Goal: Navigation & Orientation: Find specific page/section

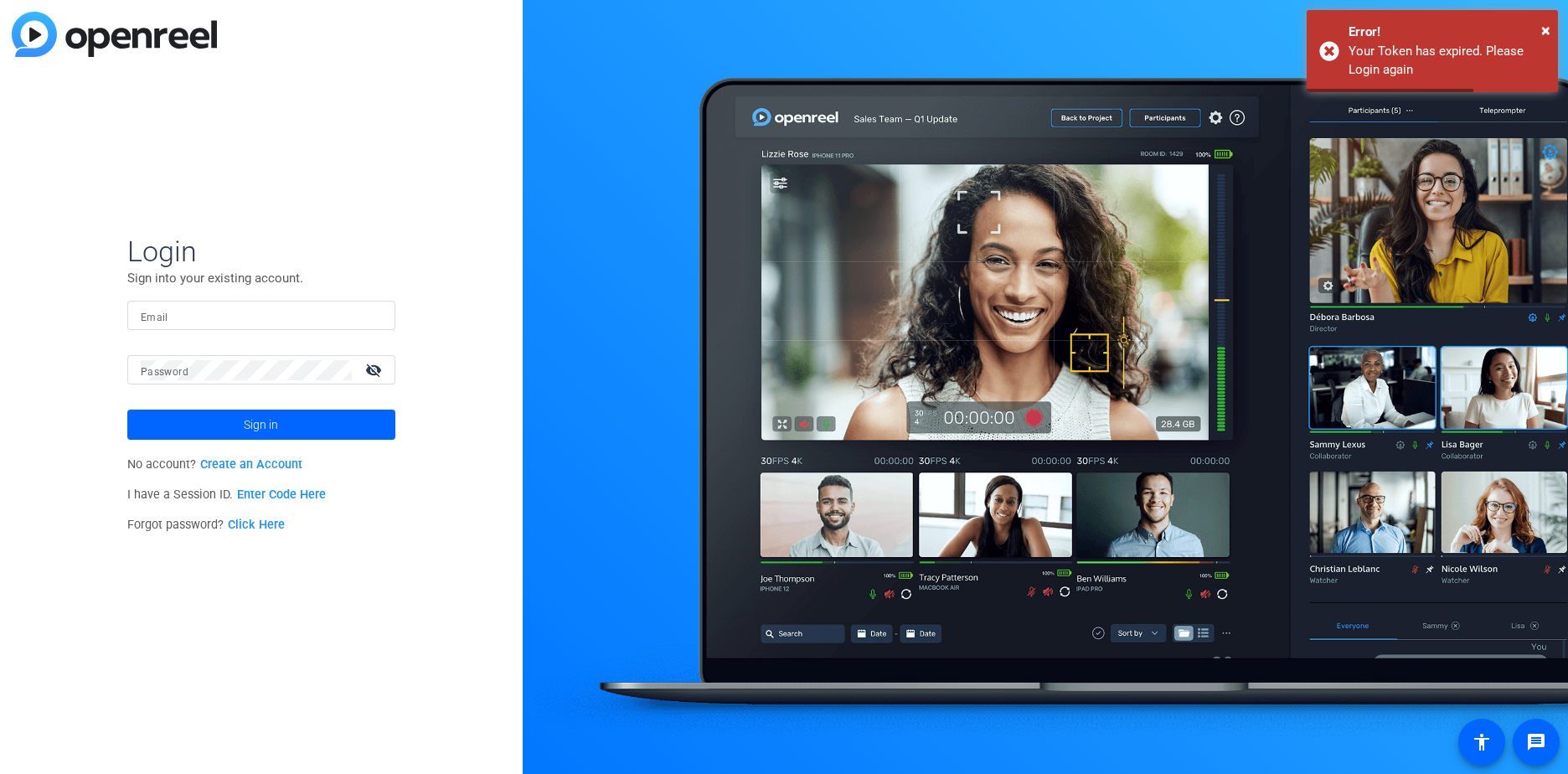
click at [275, 314] on input "Email" at bounding box center [261, 316] width 241 height 20
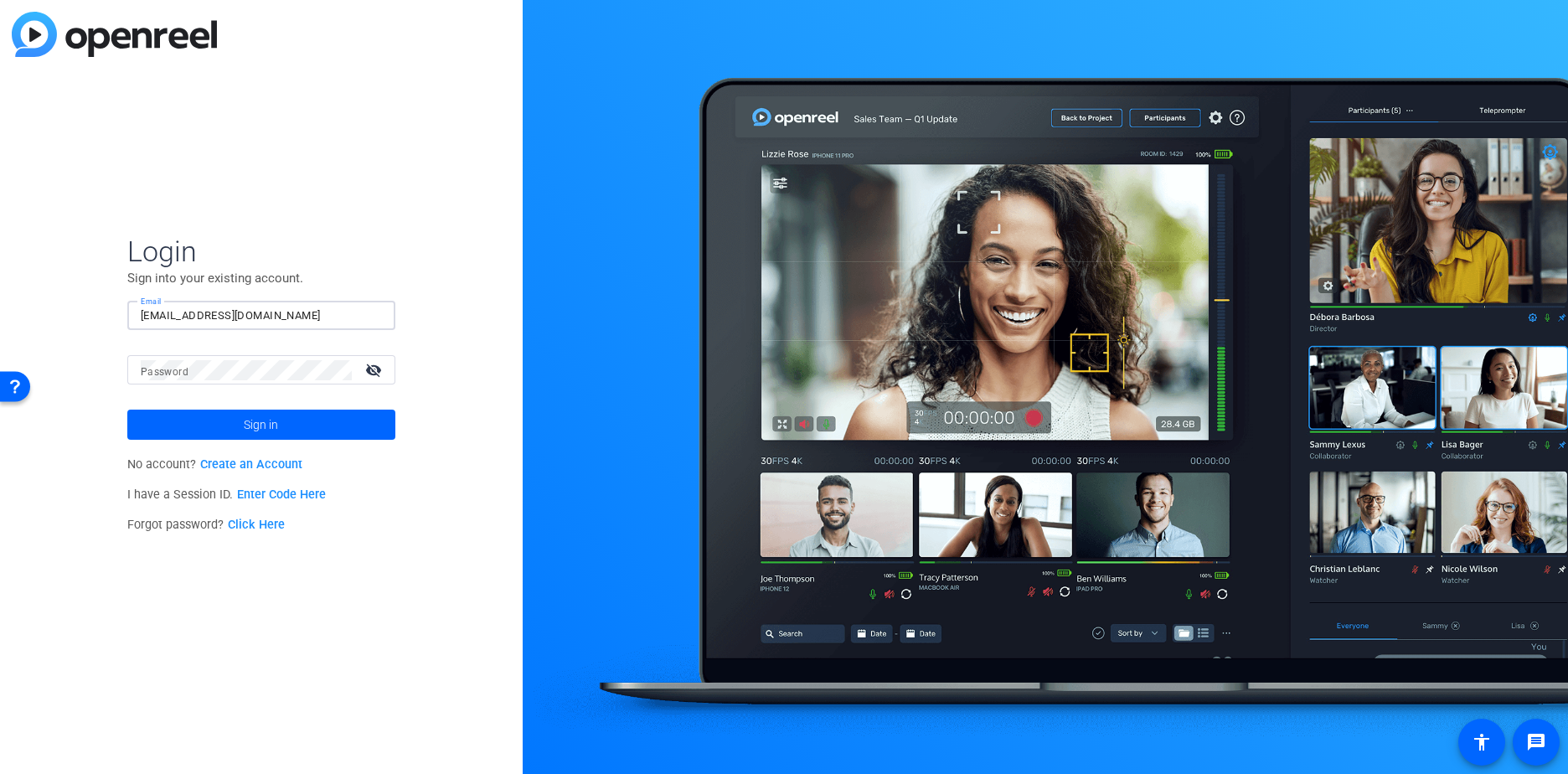
type input "[EMAIL_ADDRESS][DOMAIN_NAME]"
click at [127, 409] on button "Sign in" at bounding box center [261, 424] width 268 height 30
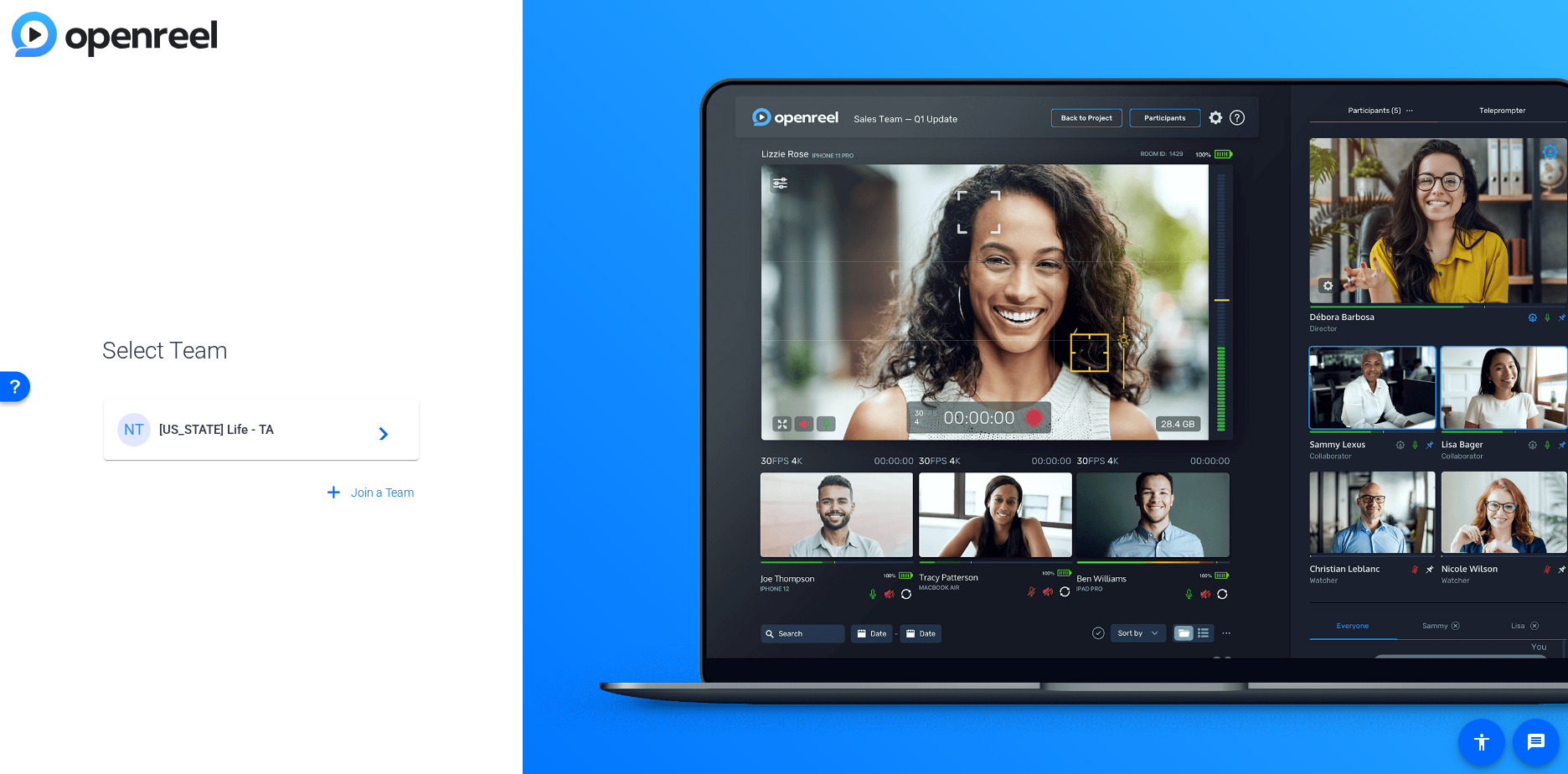
click at [324, 413] on div "NT [US_STATE] Life - TA navigate_next" at bounding box center [261, 430] width 288 height 33
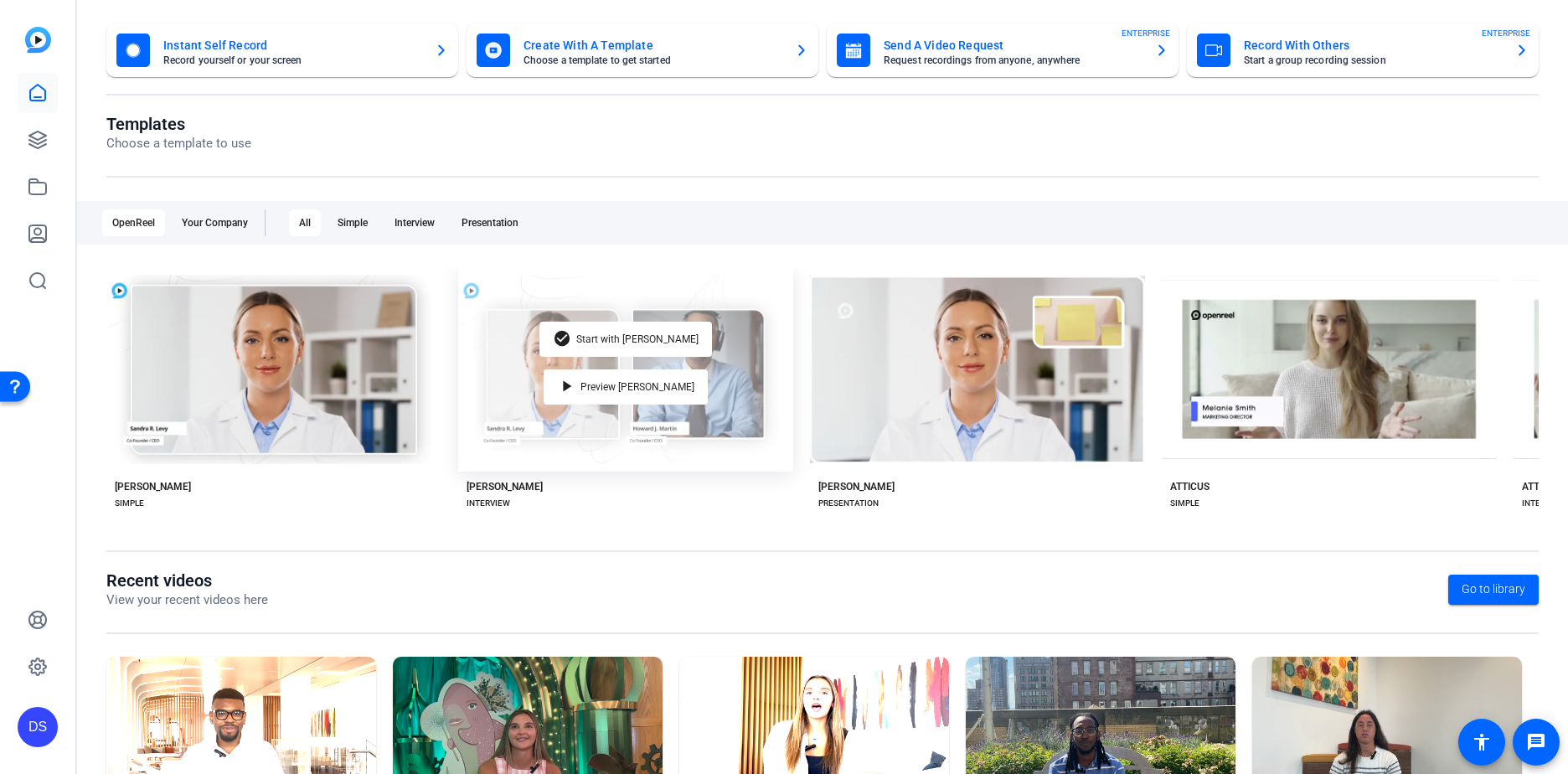
scroll to position [212, 0]
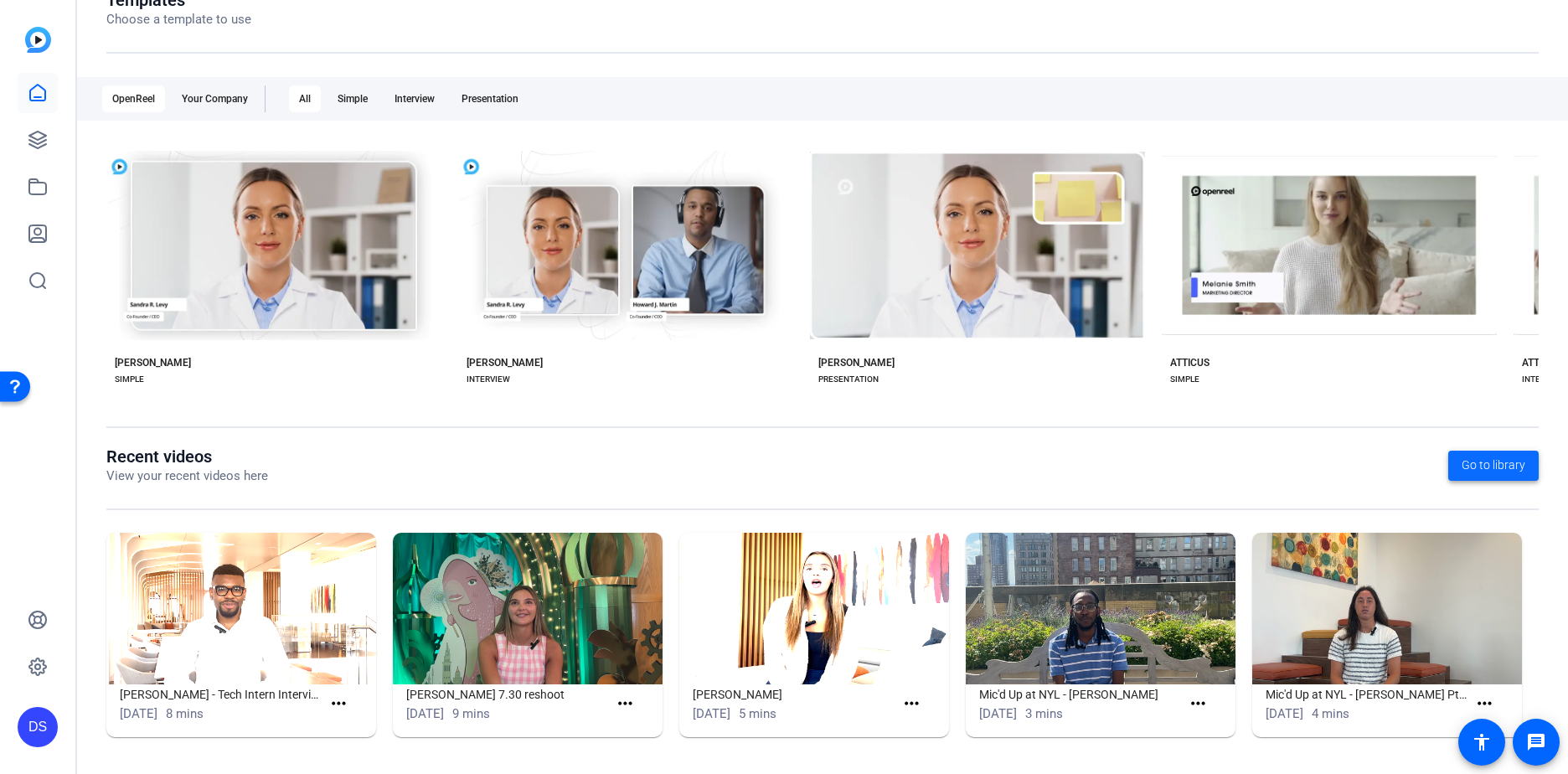
drag, startPoint x: 1501, startPoint y: 457, endPoint x: 1490, endPoint y: 457, distance: 11.0
click at [1501, 457] on span "Go to library" at bounding box center [1493, 466] width 63 height 18
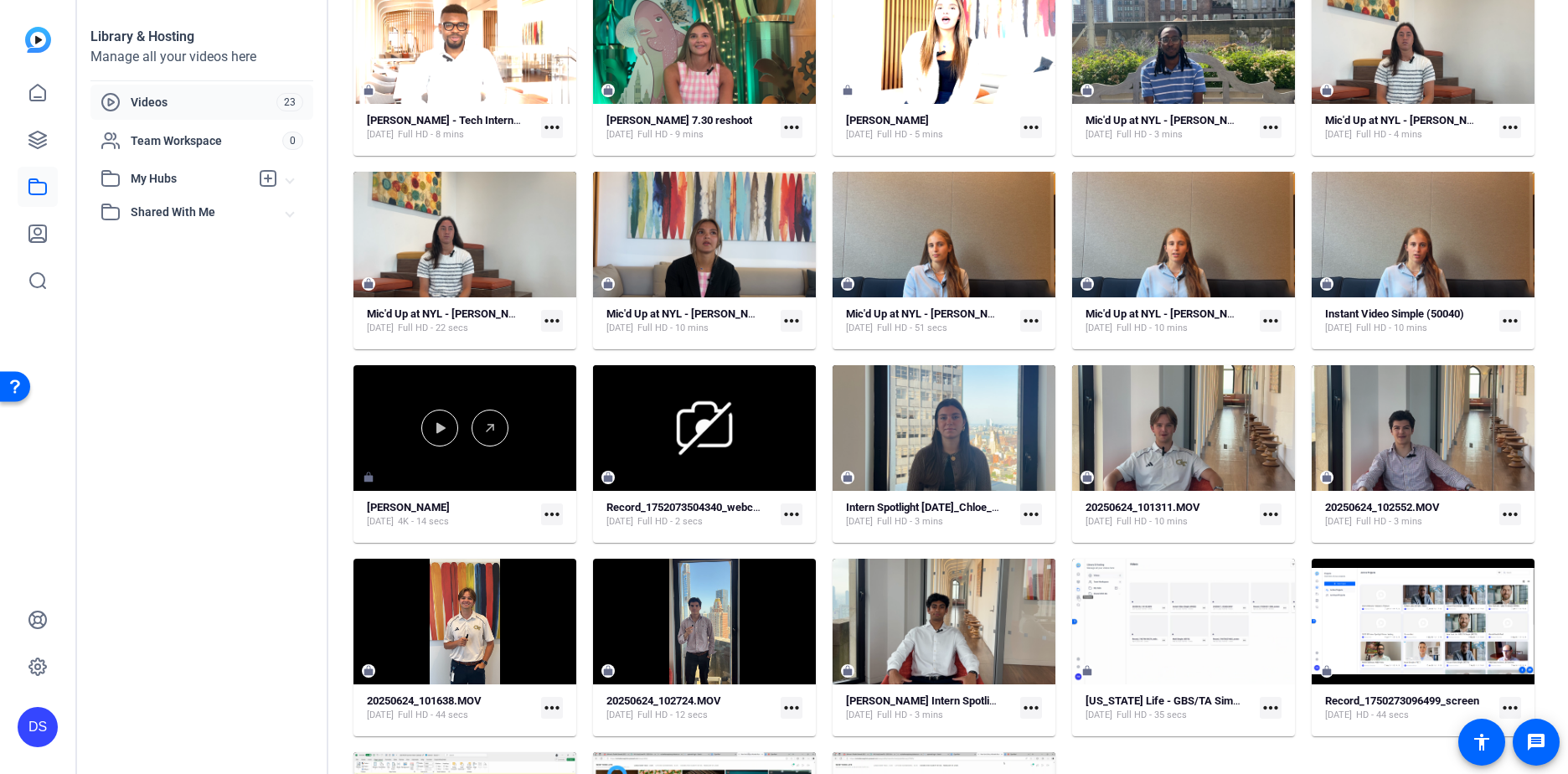
scroll to position [325, 0]
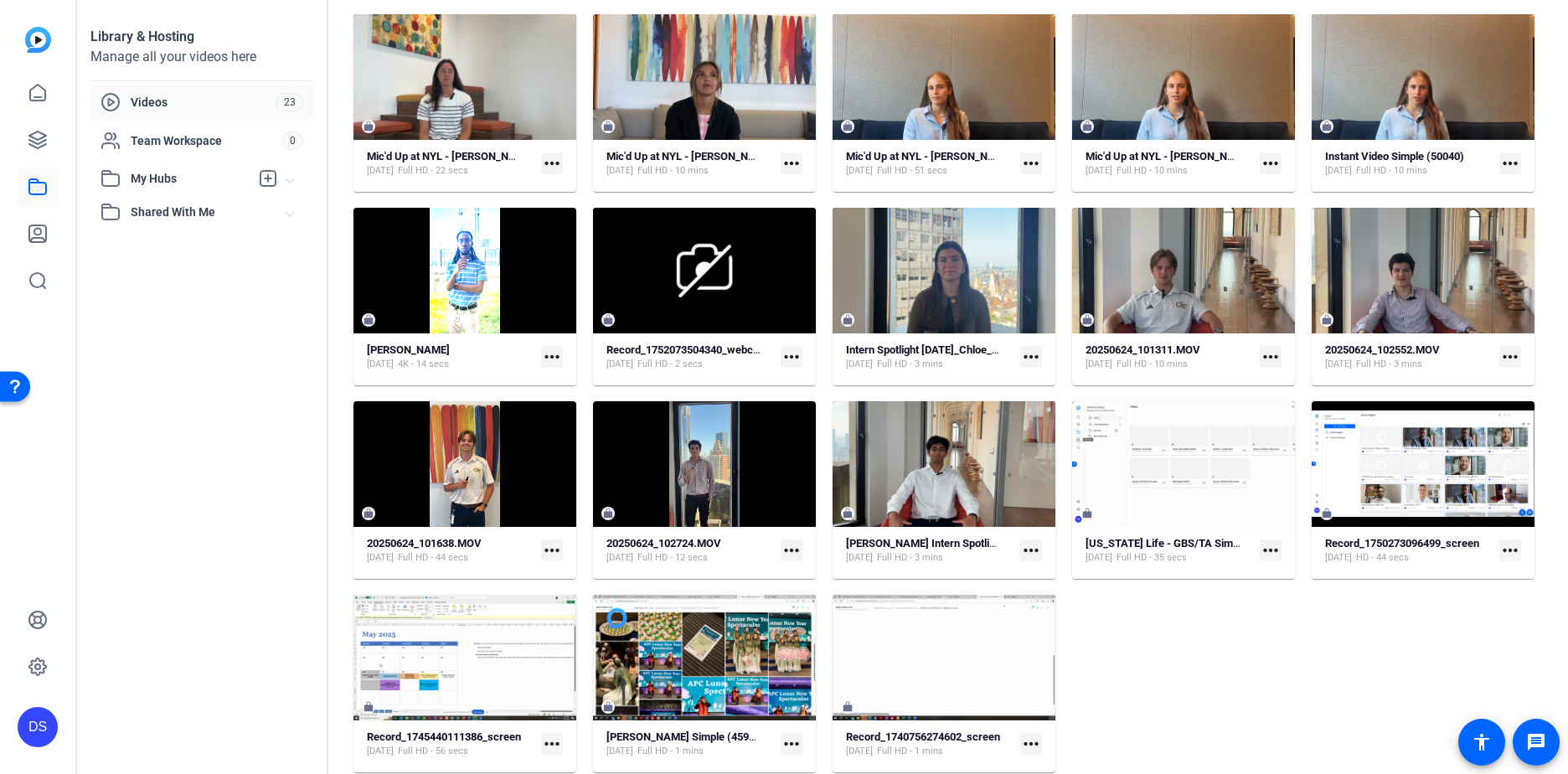
click at [159, 165] on mat-expansion-panel-header "My Hubs" at bounding box center [201, 178] width 223 height 33
click at [166, 141] on span "Team Workspace" at bounding box center [206, 140] width 152 height 17
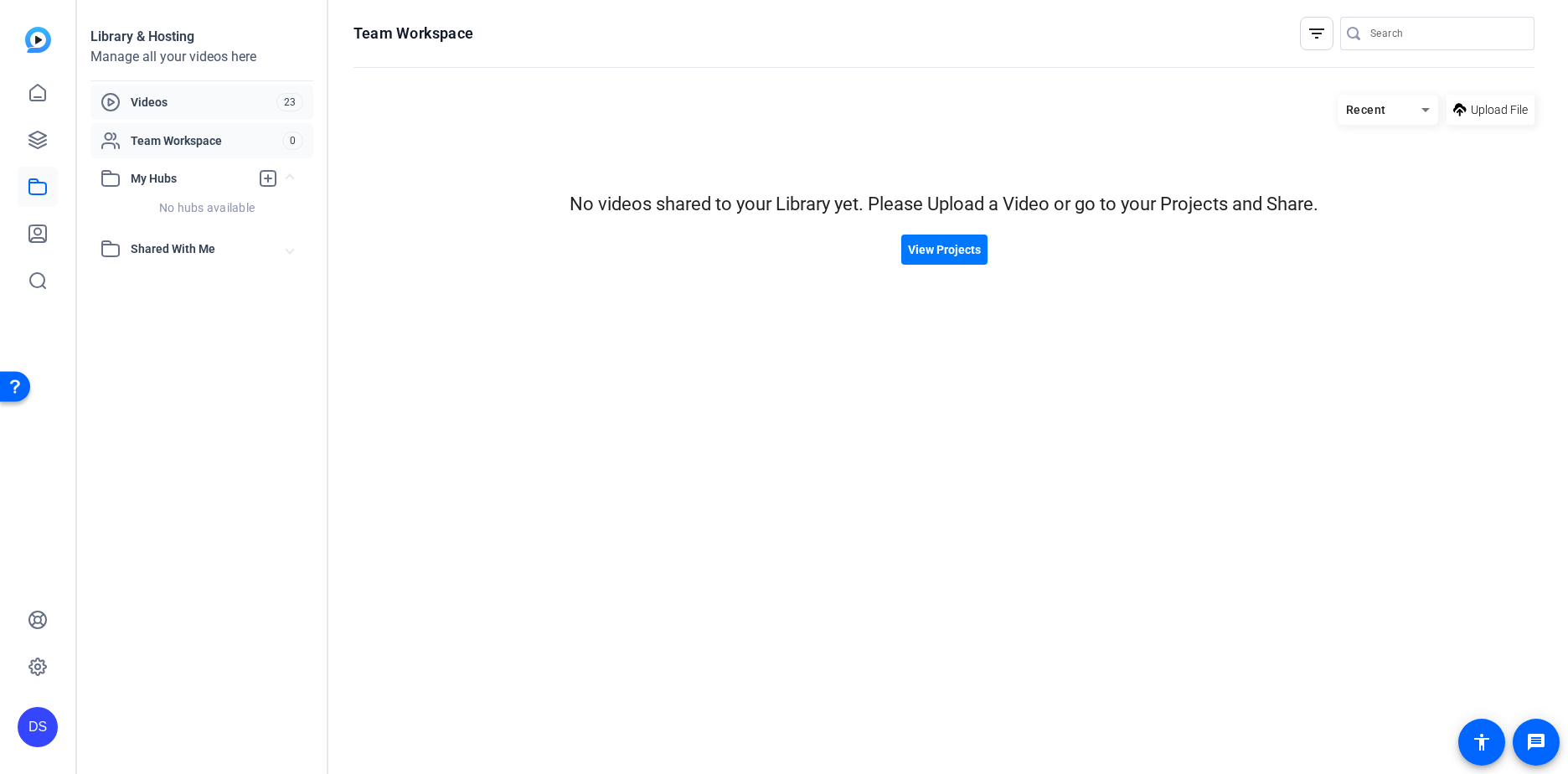
click at [170, 91] on div "Videos 23" at bounding box center [201, 102] width 223 height 35
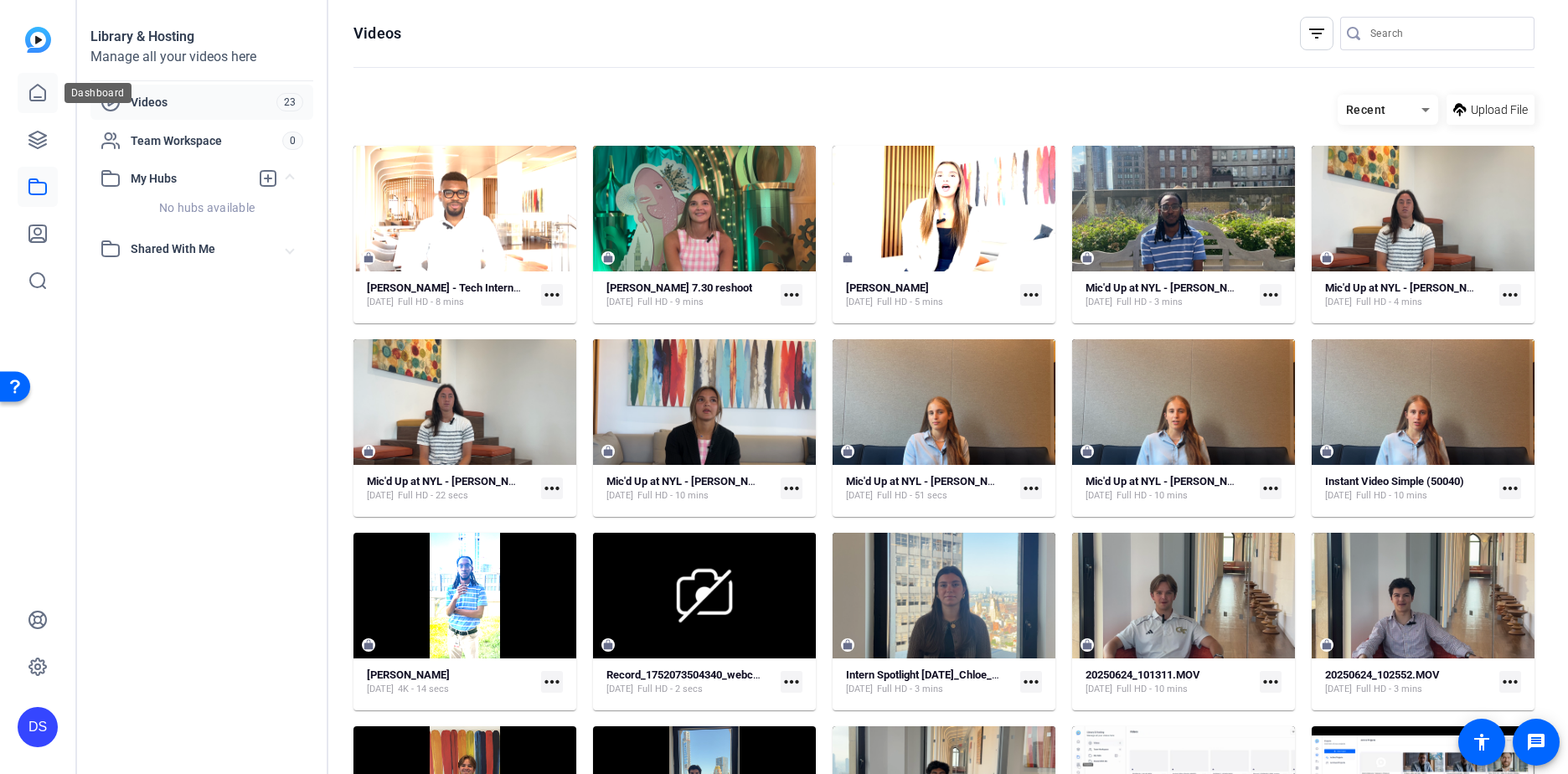
click at [43, 101] on icon at bounding box center [37, 92] width 20 height 20
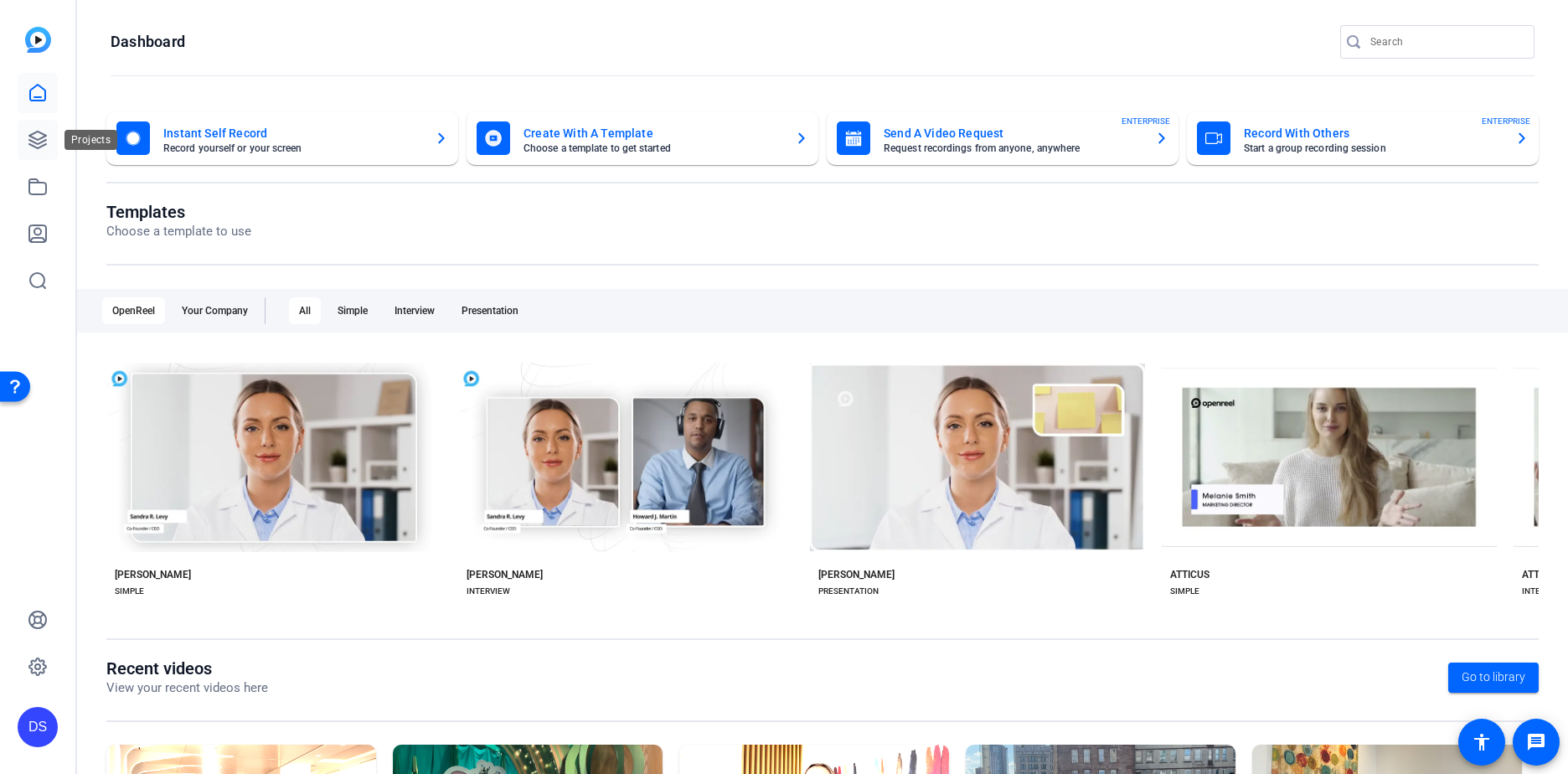
click at [33, 143] on icon at bounding box center [37, 140] width 20 height 20
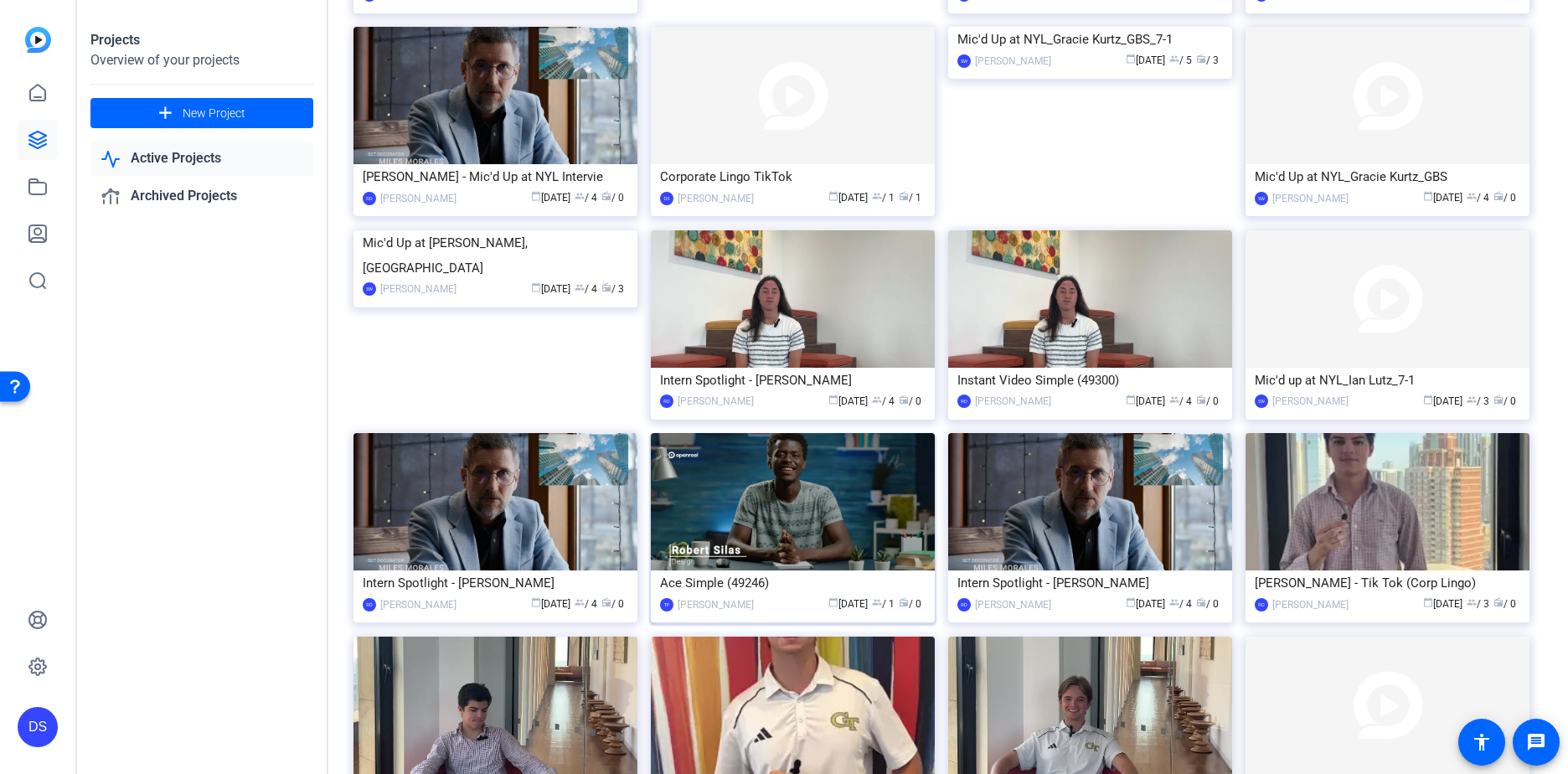
scroll to position [838, 0]
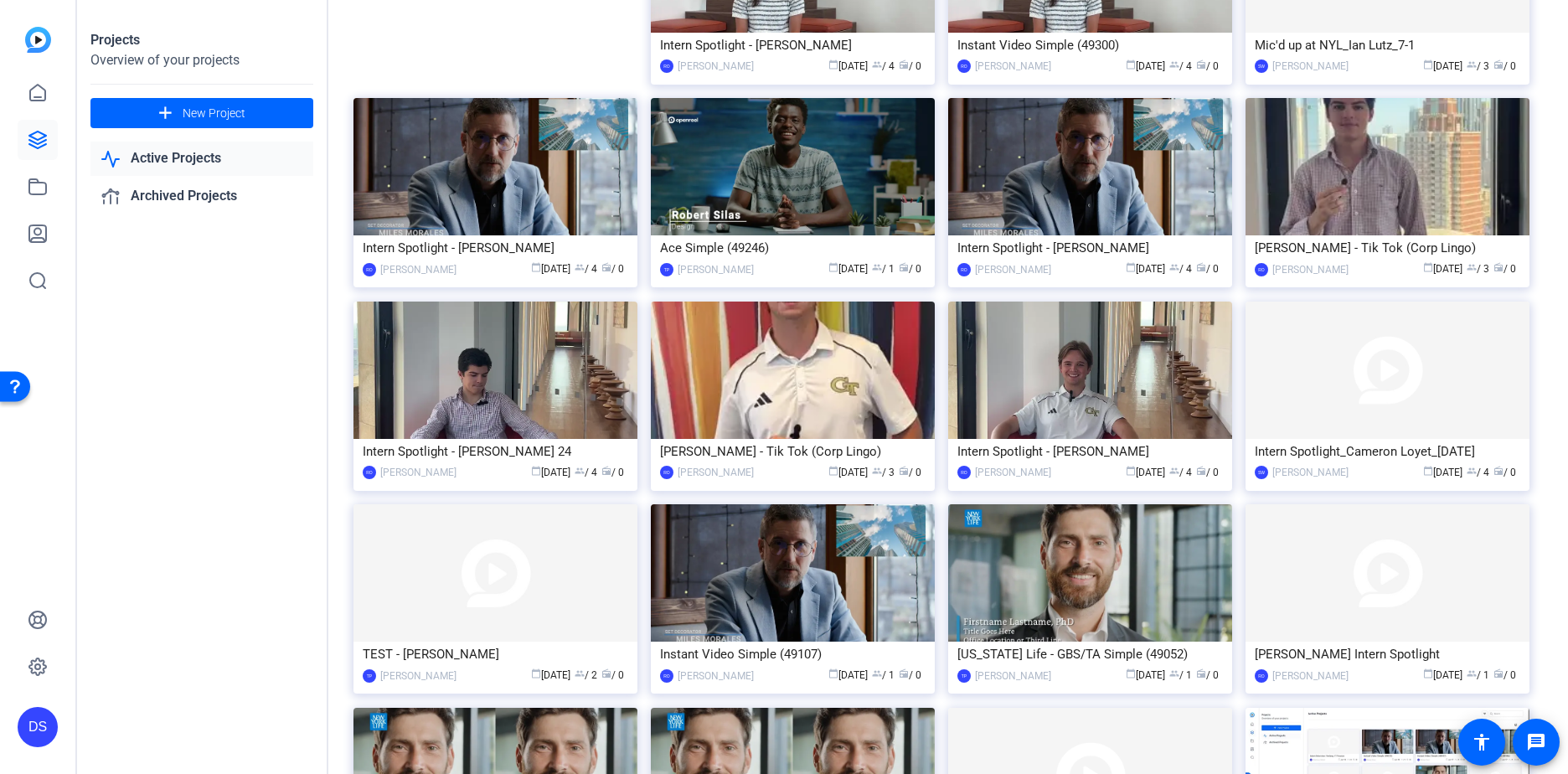
click at [196, 171] on link "Active Projects" at bounding box center [201, 158] width 223 height 34
click at [196, 184] on link "Archived Projects" at bounding box center [201, 195] width 223 height 34
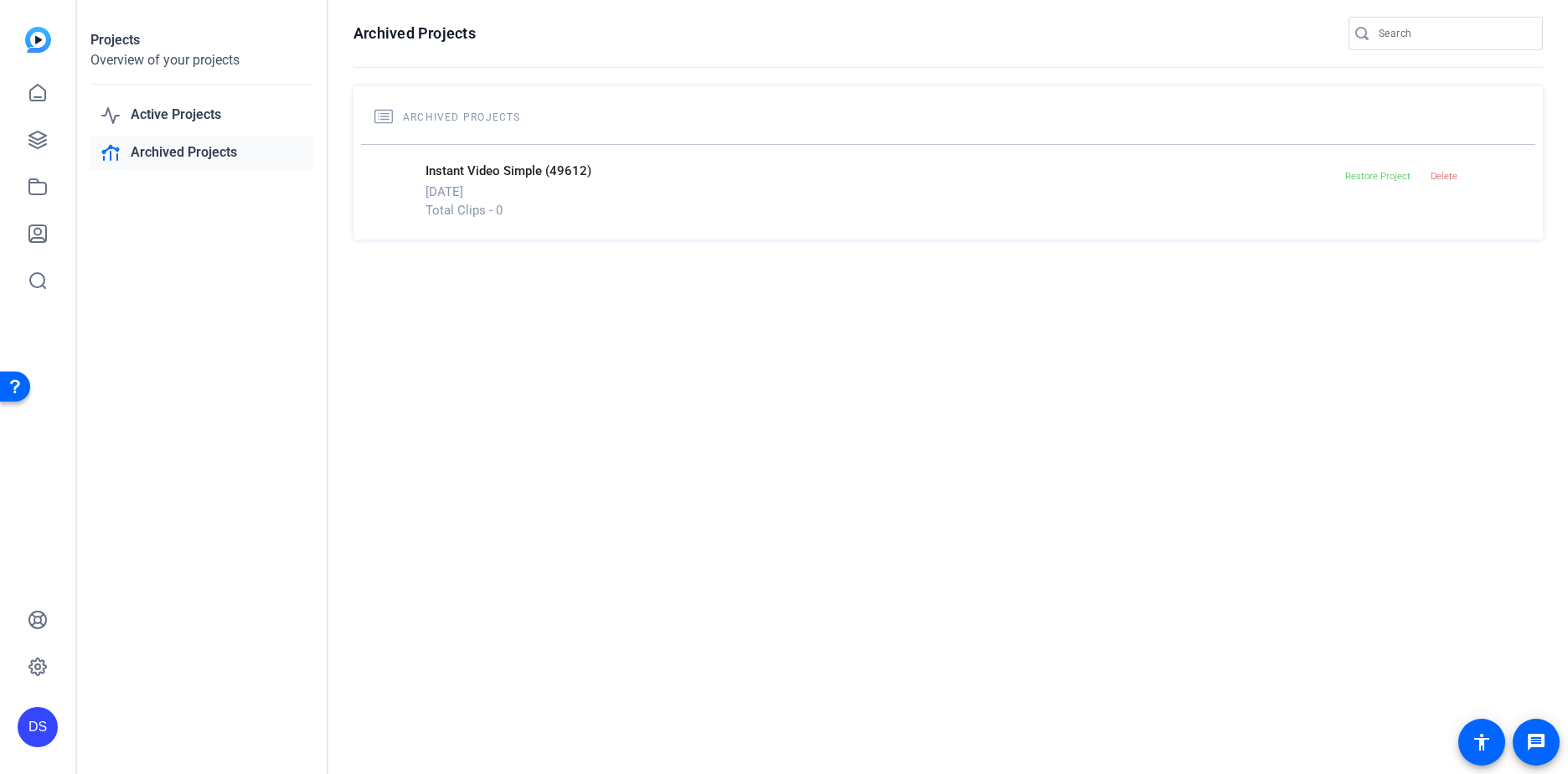
click at [188, 160] on link "Archived Projects" at bounding box center [201, 153] width 223 height 34
click at [6, 178] on div "DS" at bounding box center [38, 387] width 76 height 774
click at [29, 187] on icon at bounding box center [37, 187] width 17 height 16
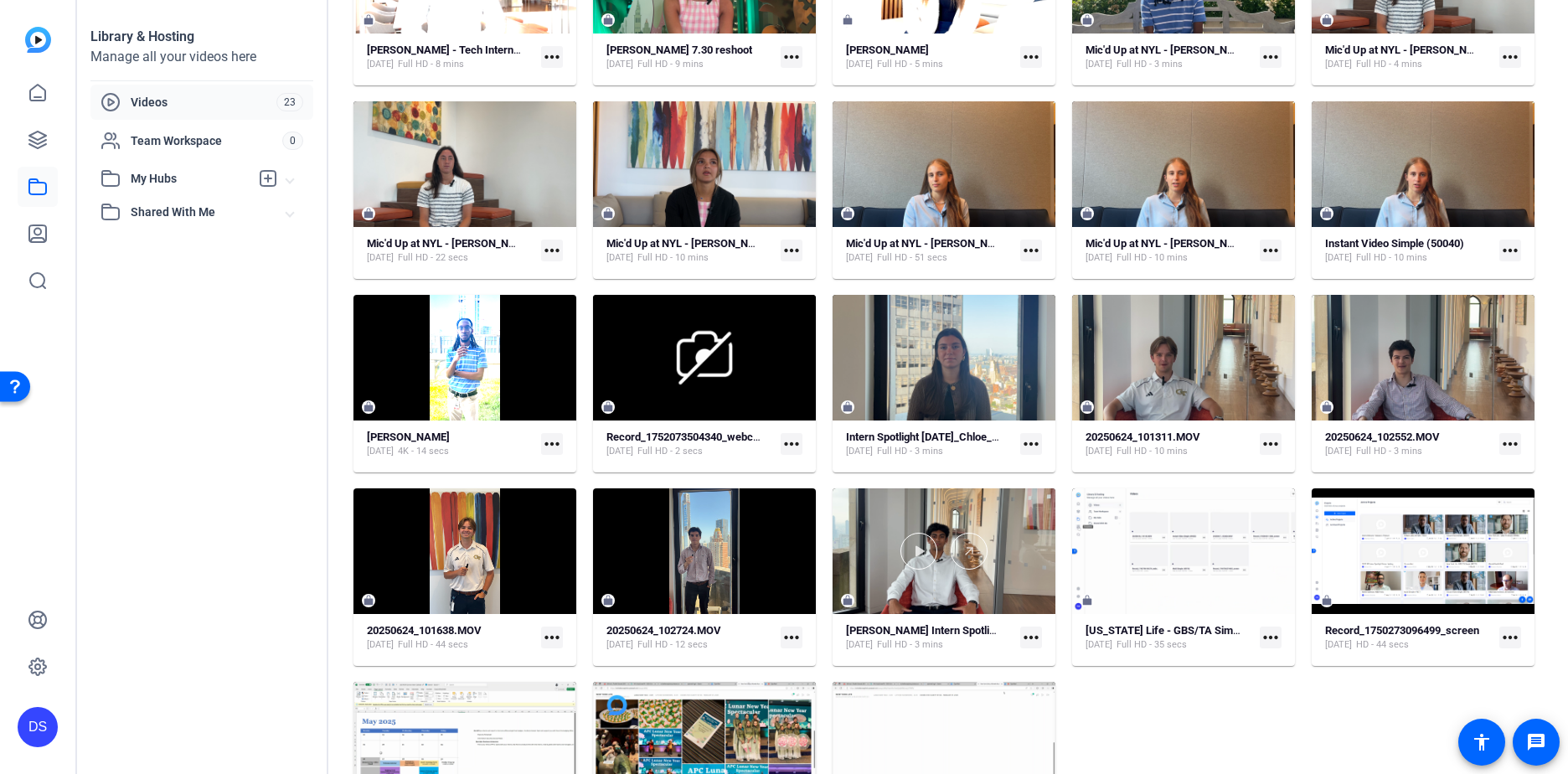
scroll to position [325, 0]
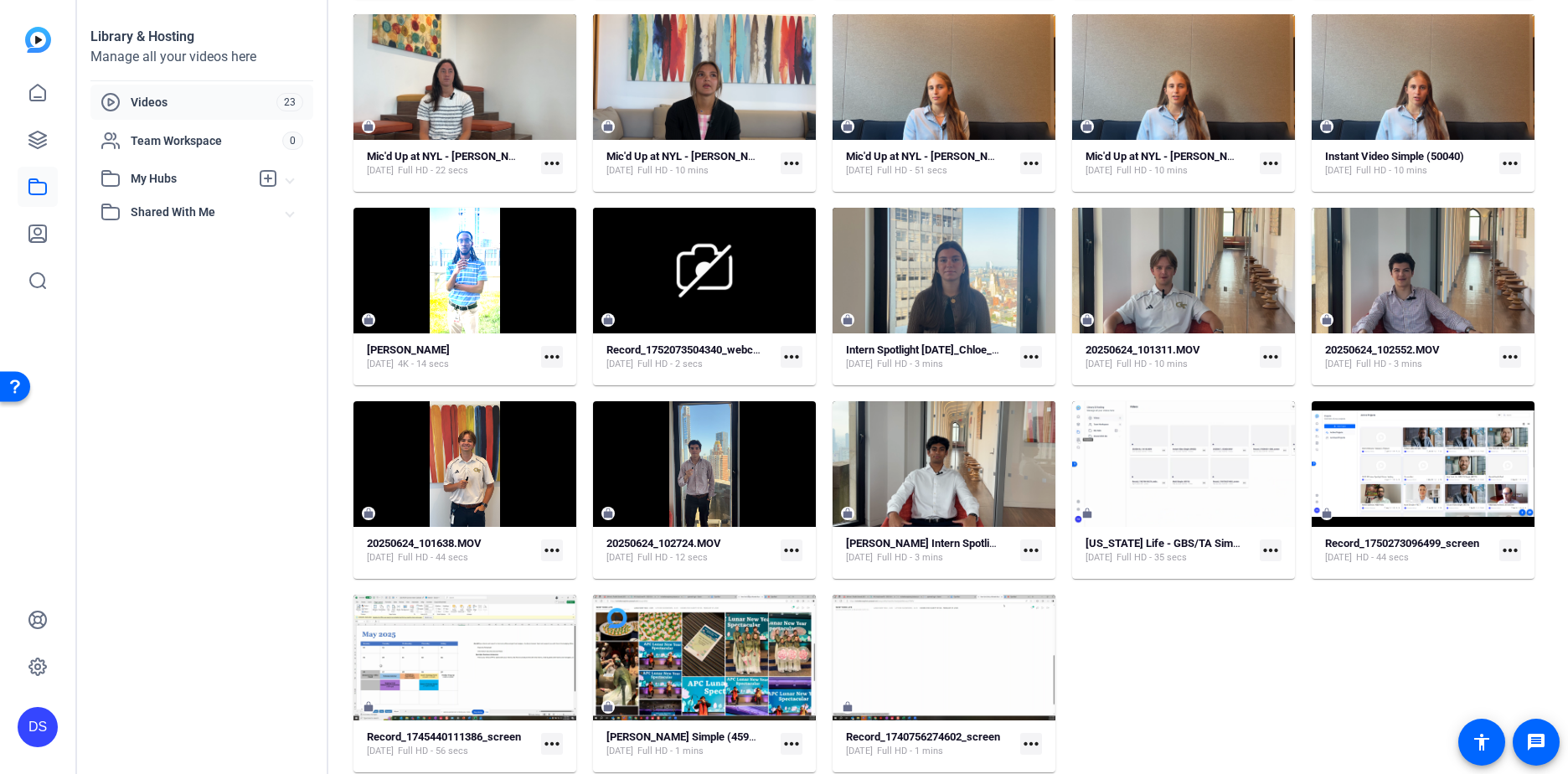
click at [295, 176] on mat-expansion-panel-header "My Hubs" at bounding box center [201, 178] width 223 height 33
click at [47, 219] on link at bounding box center [37, 233] width 40 height 40
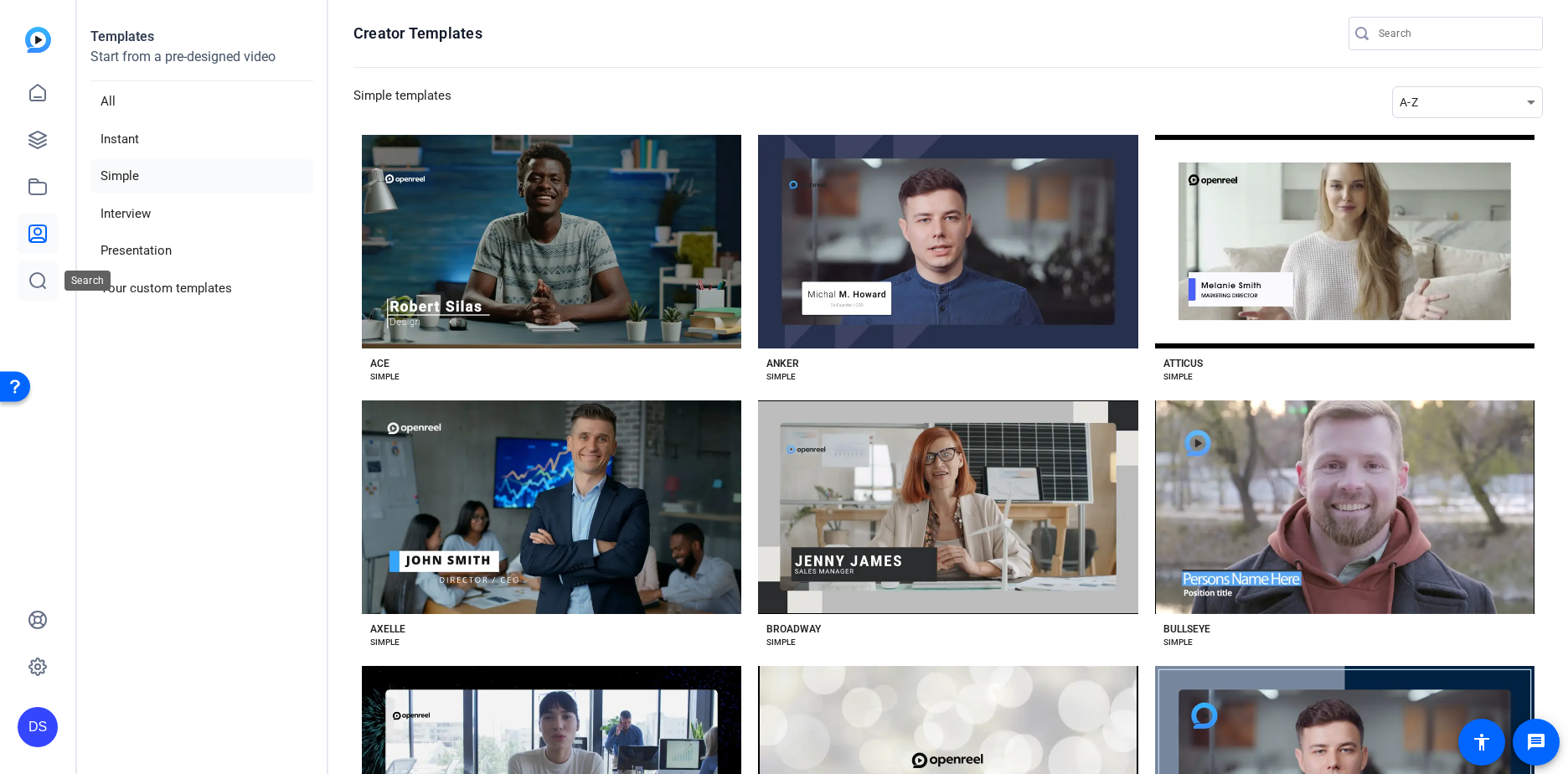
click at [33, 271] on icon at bounding box center [37, 280] width 20 height 20
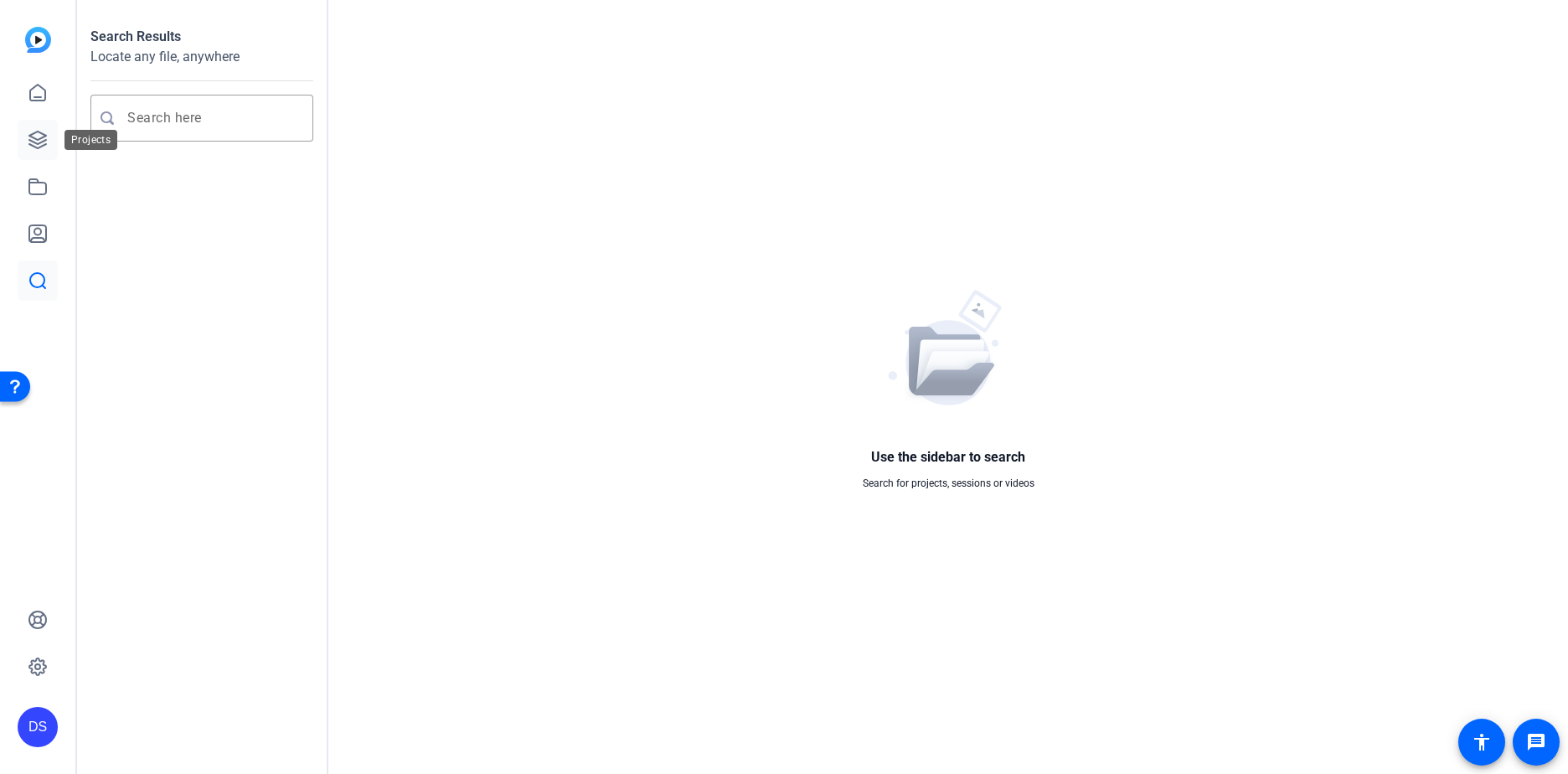
click at [46, 135] on icon at bounding box center [37, 139] width 17 height 17
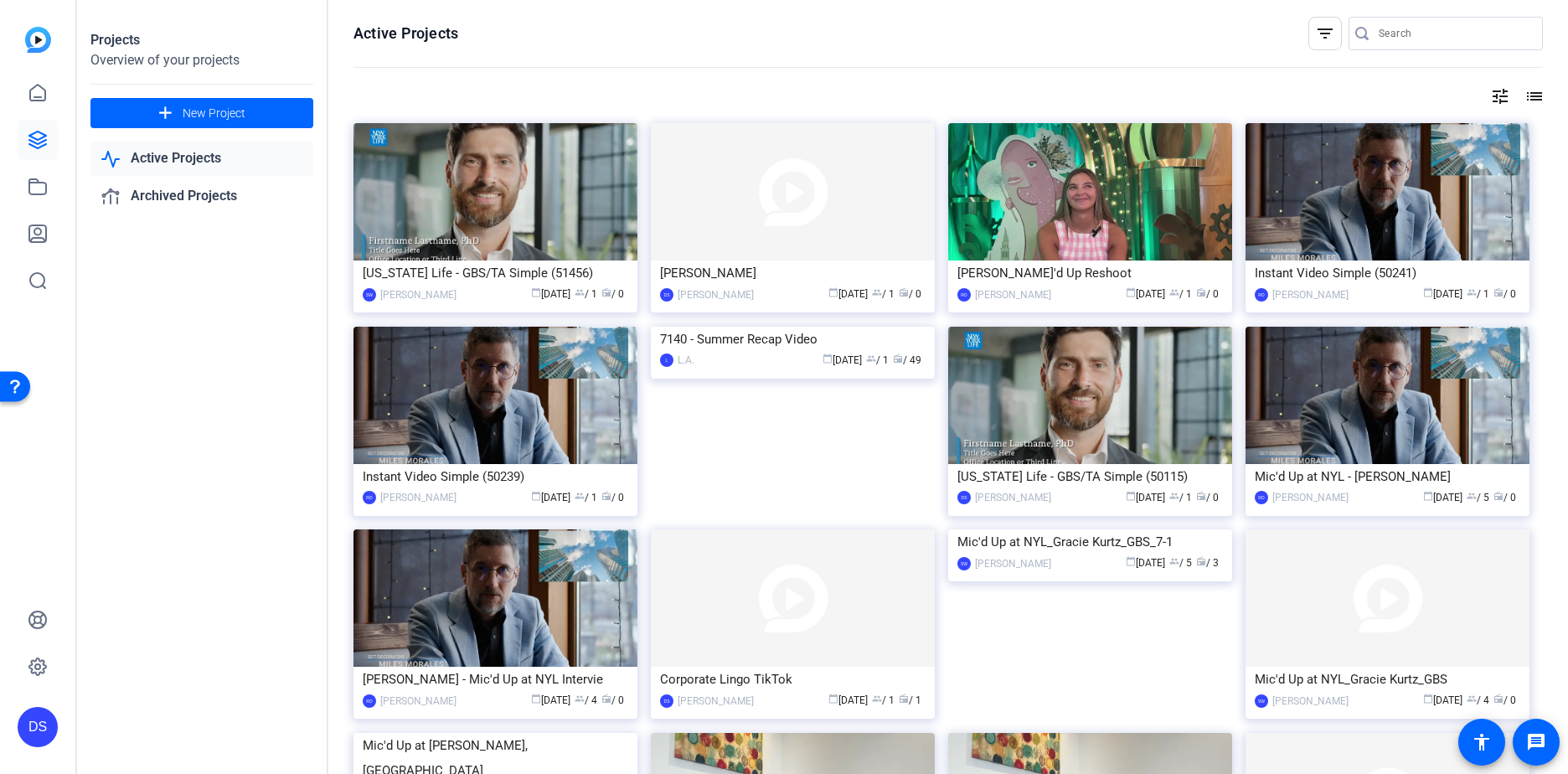
click at [41, 44] on img at bounding box center [38, 40] width 26 height 26
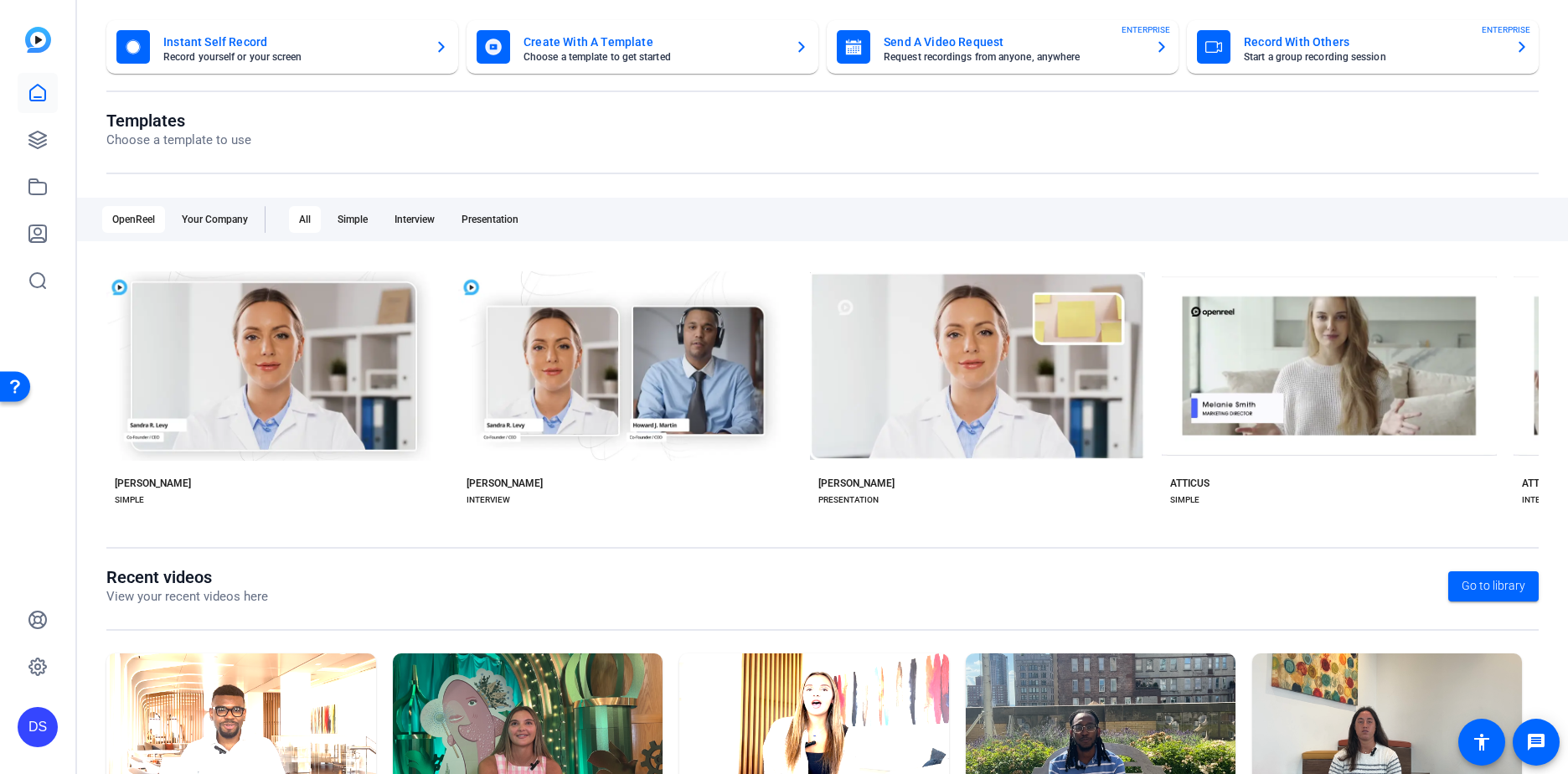
scroll to position [212, 0]
